Goal: Use online tool/utility: Utilize a website feature to perform a specific function

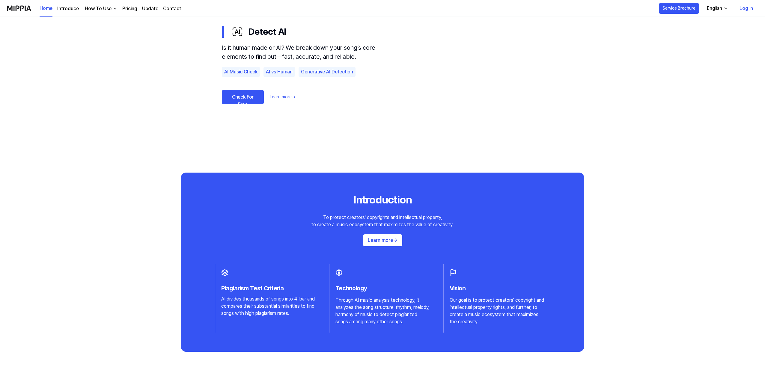
scroll to position [420, 0]
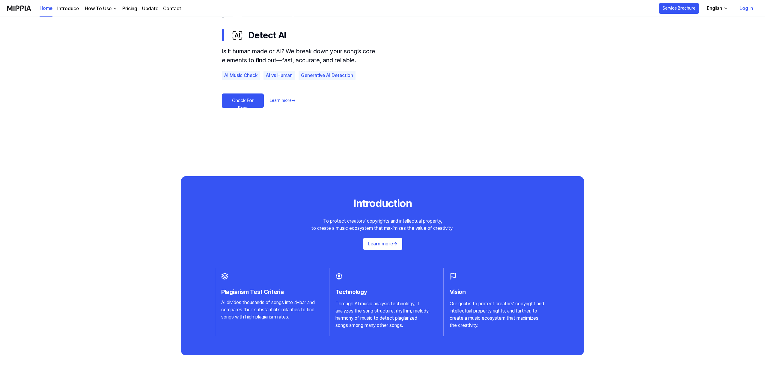
click at [242, 99] on link "Check For Free" at bounding box center [243, 101] width 42 height 14
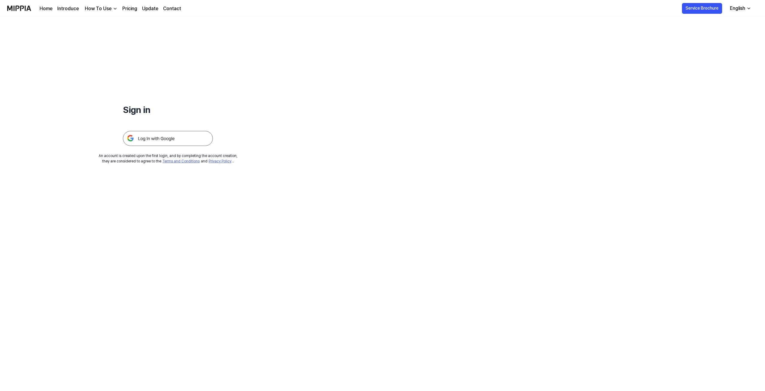
click at [141, 139] on img at bounding box center [168, 138] width 90 height 15
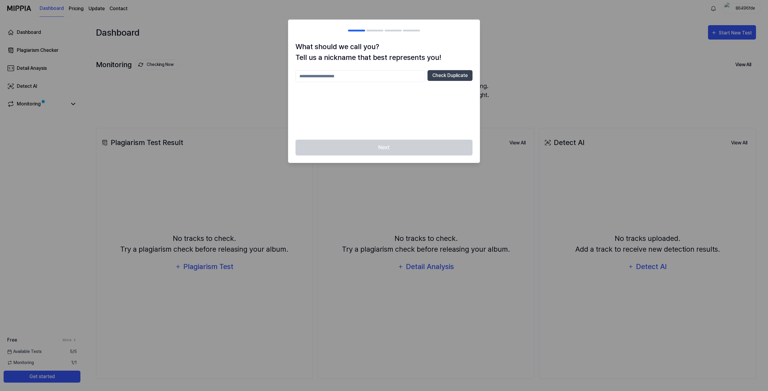
click at [340, 76] on input "text" at bounding box center [360, 76] width 130 height 12
type input "******"
click at [446, 70] on button "Check Duplicate" at bounding box center [449, 75] width 45 height 11
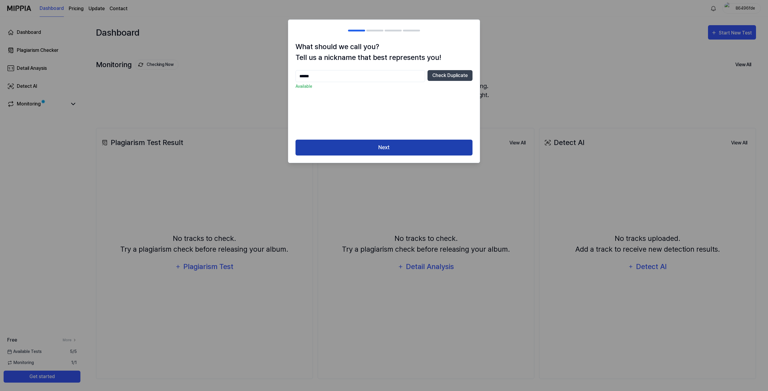
click at [386, 149] on button "Next" at bounding box center [383, 148] width 177 height 16
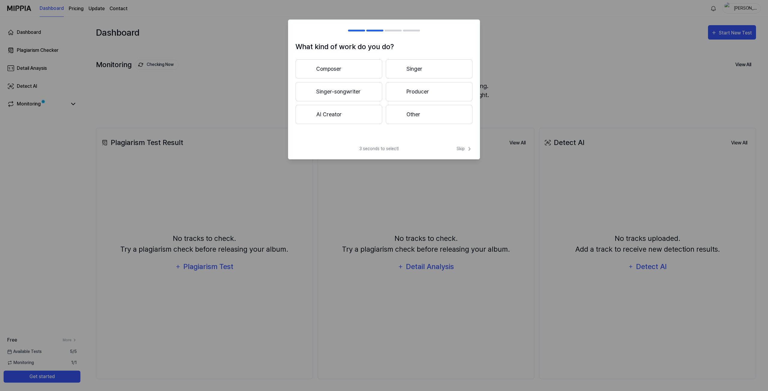
click at [413, 69] on button "Singer" at bounding box center [429, 68] width 87 height 19
click at [416, 90] on button "3 years or more" at bounding box center [429, 91] width 87 height 19
click at [339, 67] on button "Pop" at bounding box center [338, 68] width 86 height 19
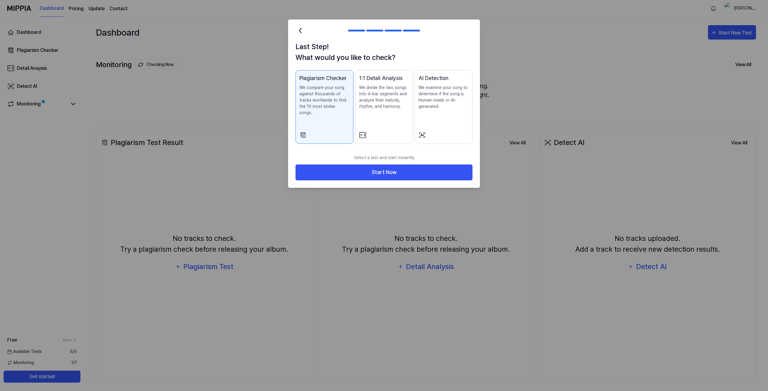
click at [457, 102] on p "We examine your song to determine if the song is Human-made or AI-generated." at bounding box center [443, 97] width 50 height 25
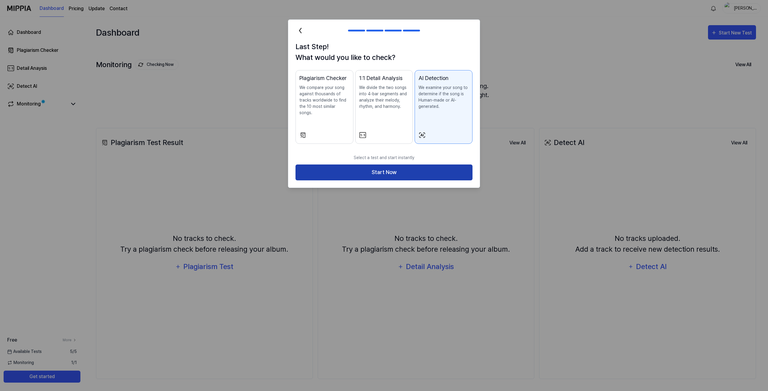
click at [411, 167] on button "Start Now" at bounding box center [383, 173] width 177 height 16
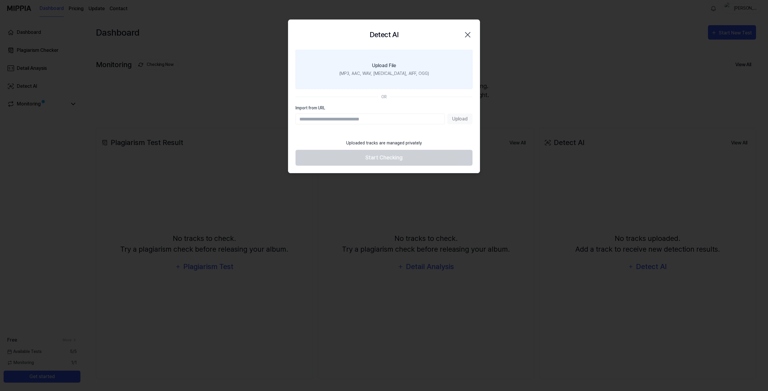
click at [366, 83] on label "Upload File (MP3, AAC, WAV, FLAC, AIFF, OGG)" at bounding box center [383, 69] width 177 height 39
click at [0, 0] on input "Upload File (MP3, AAC, WAV, FLAC, AIFF, OGG)" at bounding box center [0, 0] width 0 height 0
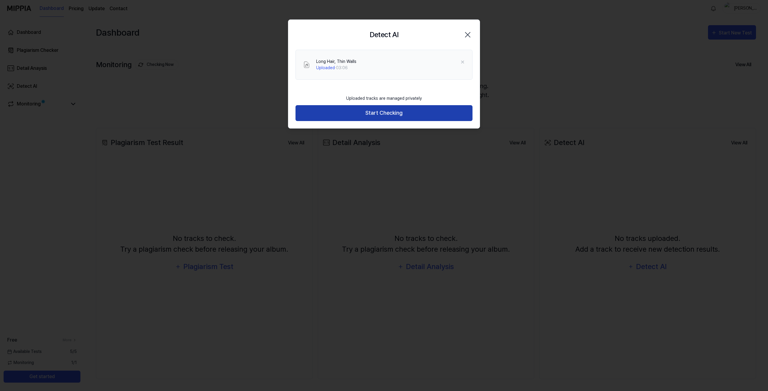
click at [373, 113] on button "Start Checking" at bounding box center [383, 113] width 177 height 16
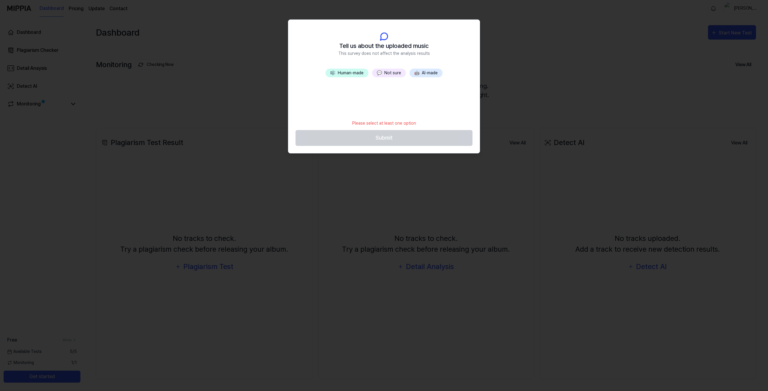
click at [345, 72] on button "🎼 Human-made" at bounding box center [346, 73] width 43 height 9
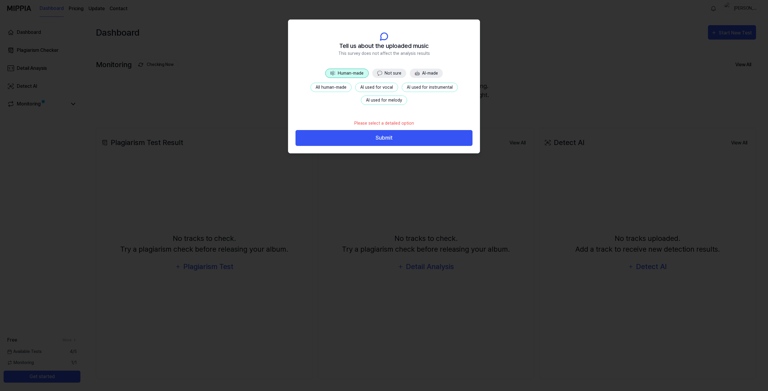
click at [334, 89] on button "All human-made" at bounding box center [330, 87] width 41 height 9
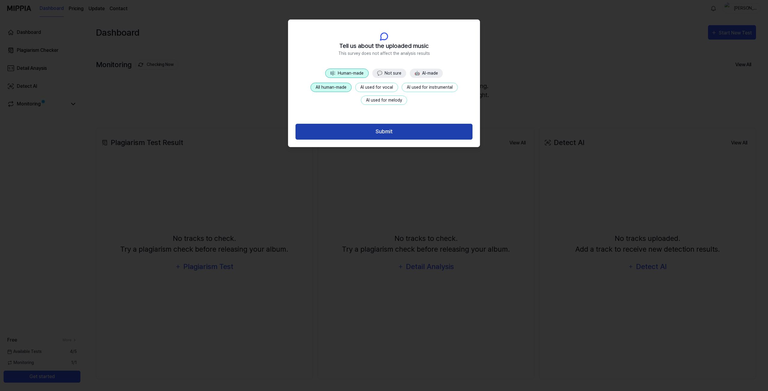
click at [396, 134] on button "Submit" at bounding box center [383, 132] width 177 height 16
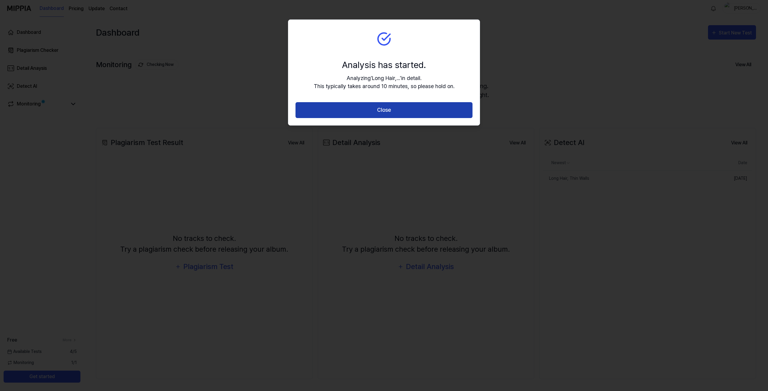
click at [399, 110] on button "Close" at bounding box center [383, 110] width 177 height 16
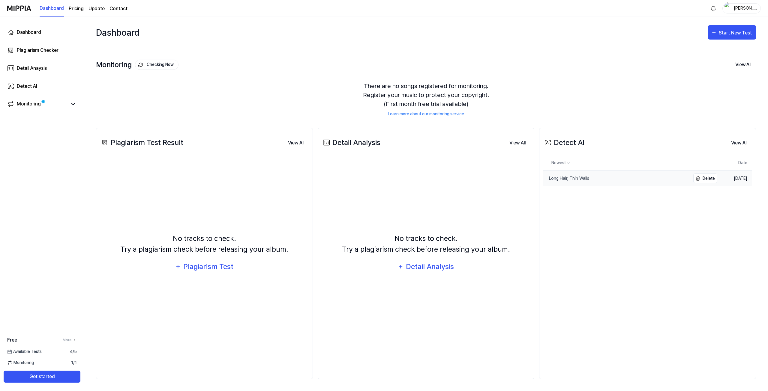
click at [586, 179] on div "Long Hair, Thin Walls" at bounding box center [566, 178] width 46 height 6
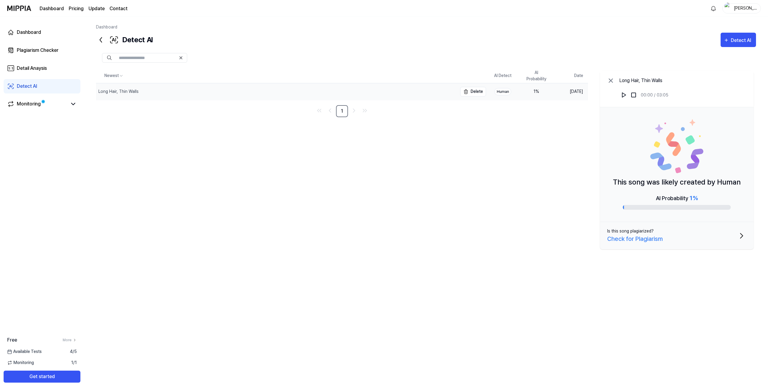
click at [168, 99] on div "Long Hair, Thin Walls" at bounding box center [276, 91] width 361 height 17
click at [697, 175] on div "This song was likely created by Human AI Probability 1 %" at bounding box center [677, 164] width 154 height 115
click at [623, 96] on img at bounding box center [624, 95] width 6 height 6
click at [68, 100] on div "Monitoring" at bounding box center [42, 104] width 77 height 14
click at [66, 105] on link "Monitoring" at bounding box center [37, 103] width 60 height 7
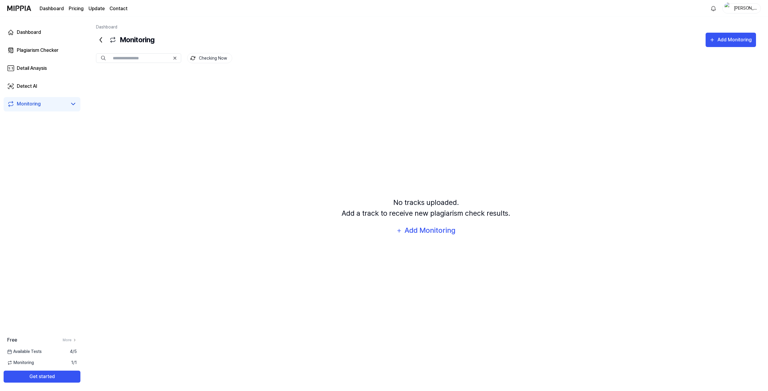
click at [69, 103] on div "Monitoring" at bounding box center [42, 103] width 70 height 7
click at [59, 88] on link "Detect AI" at bounding box center [42, 86] width 77 height 14
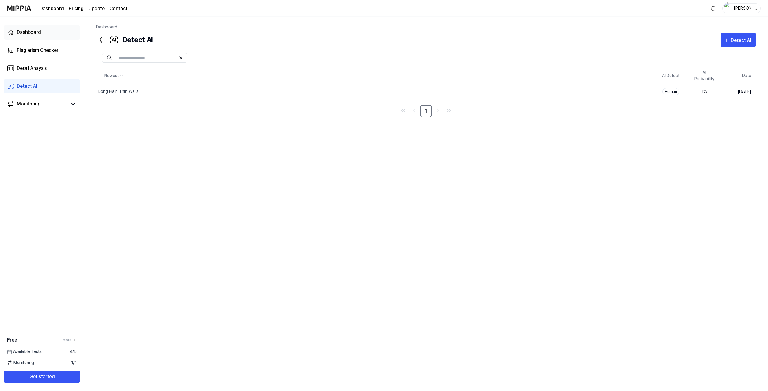
click at [42, 31] on link "Dashboard" at bounding box center [42, 32] width 77 height 14
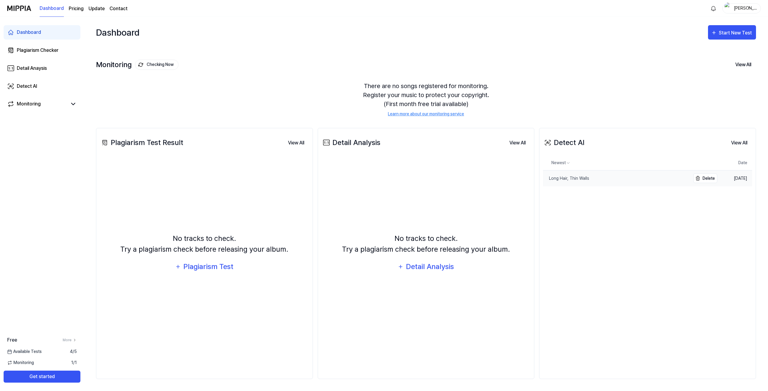
click at [596, 182] on link "Long Hair, Thin Walls" at bounding box center [616, 179] width 147 height 16
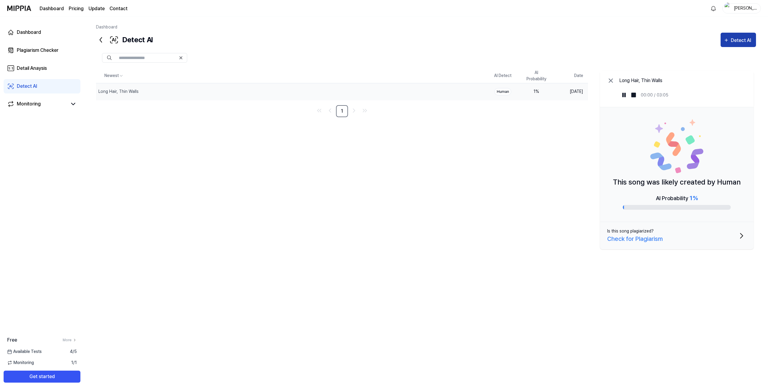
click at [738, 38] on div "Detect AI" at bounding box center [741, 41] width 22 height 8
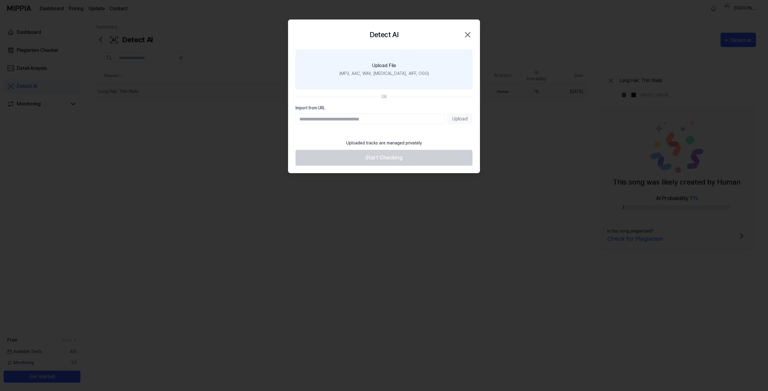
click at [376, 70] on label "Upload File (MP3, AAC, WAV, FLAC, AIFF, OGG)" at bounding box center [383, 69] width 177 height 39
click at [0, 0] on input "Upload File (MP3, AAC, WAV, FLAC, AIFF, OGG)" at bounding box center [0, 0] width 0 height 0
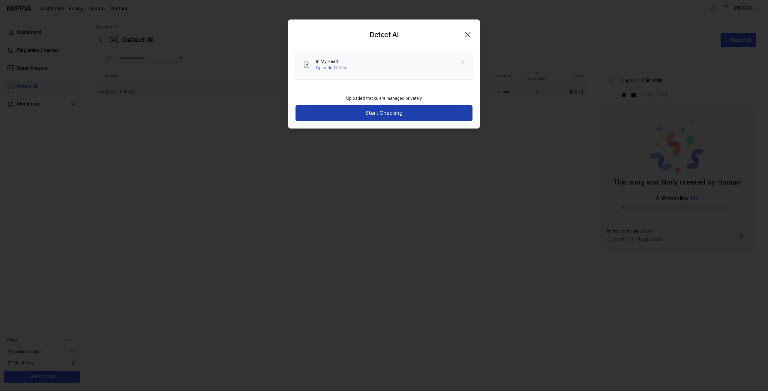
click at [387, 115] on button "Start Checking" at bounding box center [383, 113] width 177 height 16
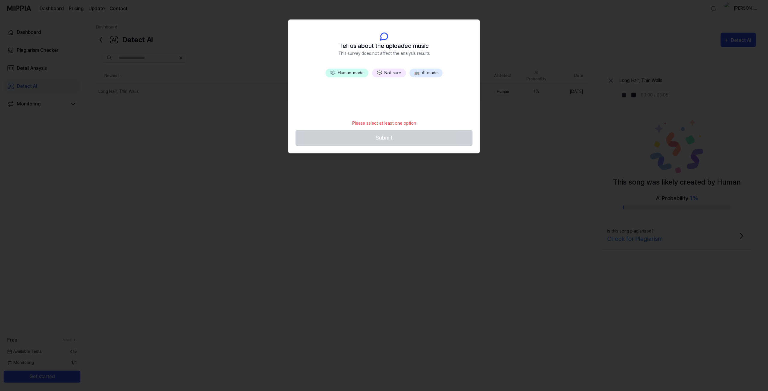
click at [341, 75] on button "🎼 Human-made" at bounding box center [346, 73] width 43 height 9
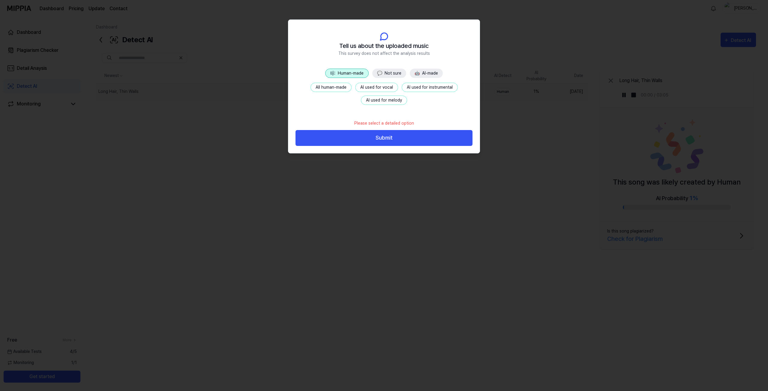
click at [337, 88] on button "All human-made" at bounding box center [330, 87] width 41 height 9
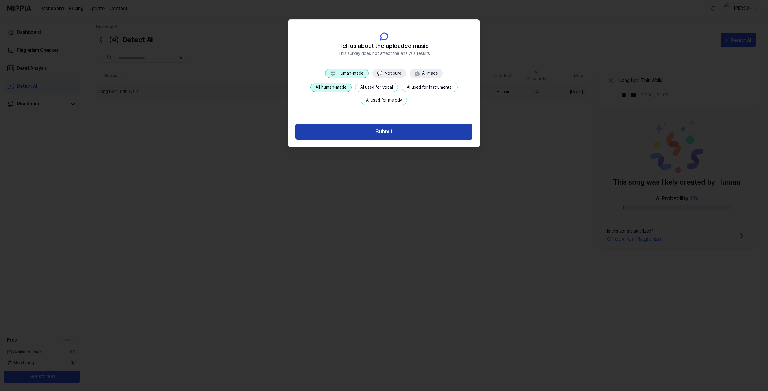
click at [376, 125] on button "Submit" at bounding box center [383, 132] width 177 height 16
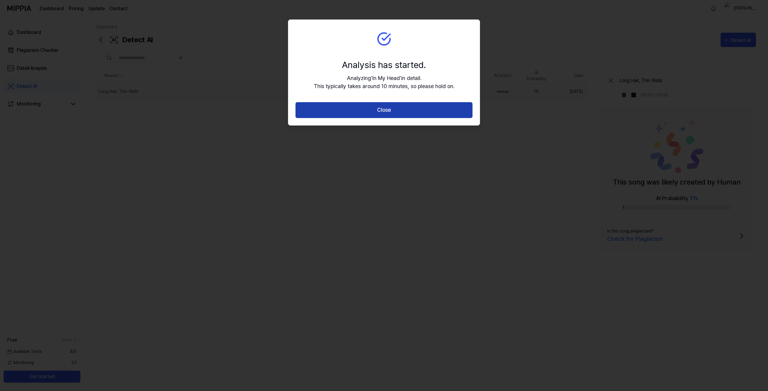
click at [380, 107] on button "Close" at bounding box center [383, 110] width 177 height 16
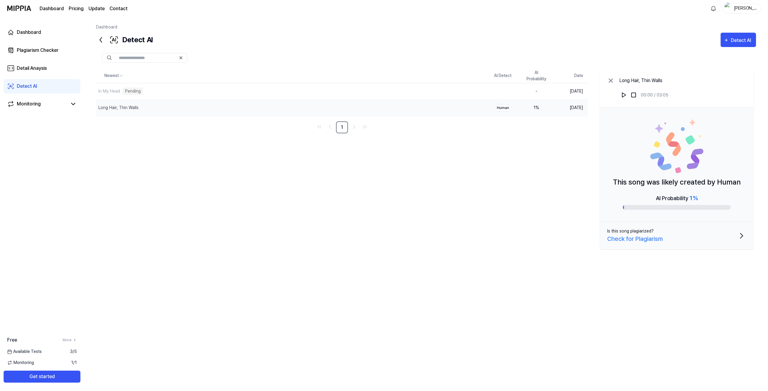
click at [103, 36] on icon at bounding box center [101, 40] width 10 height 10
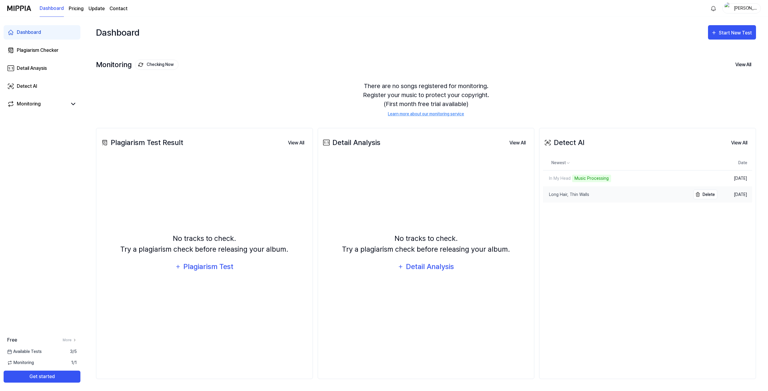
click at [623, 197] on link "Long Hair, Thin Walls" at bounding box center [616, 195] width 147 height 16
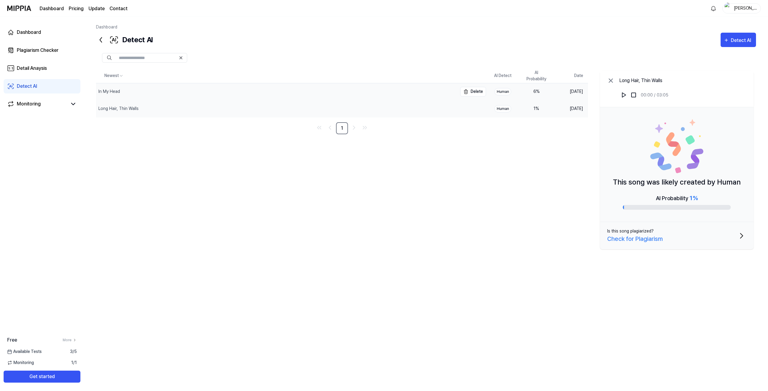
click at [383, 97] on div "In My Head" at bounding box center [276, 91] width 361 height 17
click at [363, 109] on div "Long Hair, Thin Walls" at bounding box center [276, 108] width 361 height 17
click at [360, 97] on div "In My Head" at bounding box center [276, 91] width 361 height 17
